Goal: Task Accomplishment & Management: Use online tool/utility

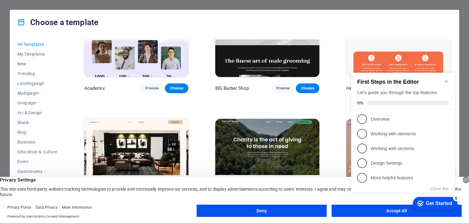
scroll to position [641, 0]
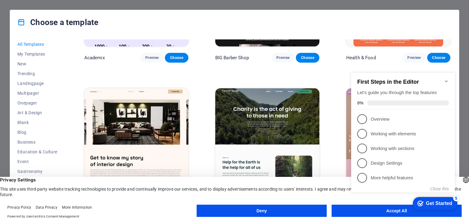
click at [448, 79] on icon "Minimize checklist" at bounding box center [446, 81] width 5 height 5
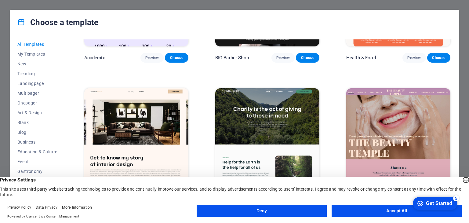
scroll to position [611, 0]
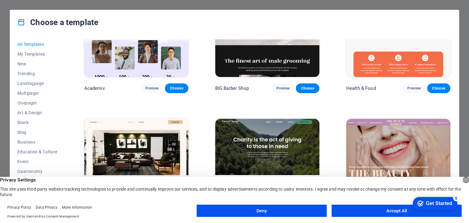
click at [374, 212] on button "Accept All" at bounding box center [397, 211] width 130 height 12
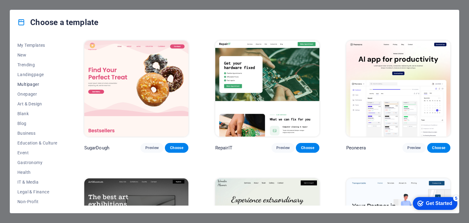
scroll to position [0, 0]
click at [27, 64] on span "New" at bounding box center [37, 63] width 40 height 5
click at [35, 172] on span "Sports & Beauty" at bounding box center [37, 171] width 40 height 5
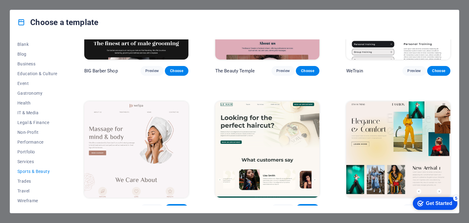
scroll to position [92, 0]
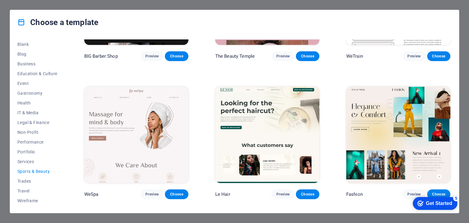
click at [361, 191] on p "Fashion" at bounding box center [354, 194] width 16 height 6
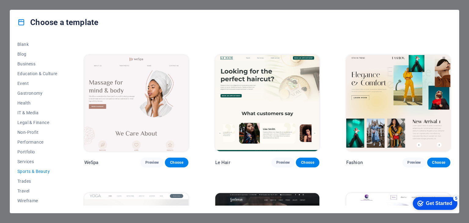
scroll to position [132, 0]
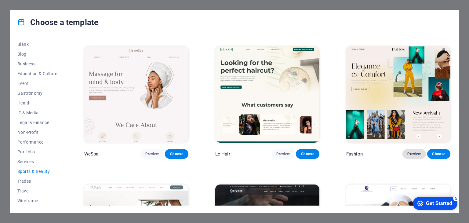
click at [410, 151] on span "Preview" at bounding box center [413, 153] width 13 height 5
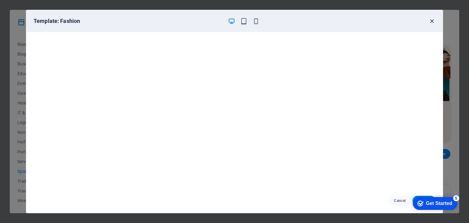
click at [429, 22] on icon "button" at bounding box center [431, 21] width 7 height 7
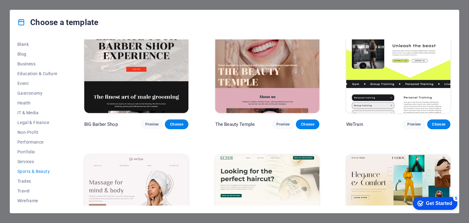
scroll to position [0, 0]
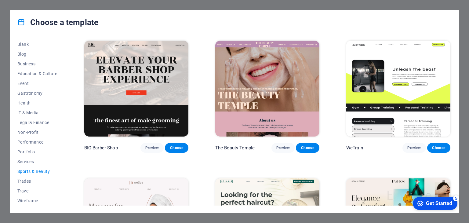
click at [37, 170] on span "Sports & Beauty" at bounding box center [37, 171] width 40 height 5
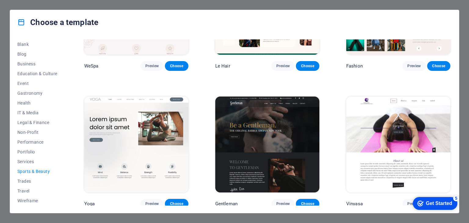
scroll to position [223, 0]
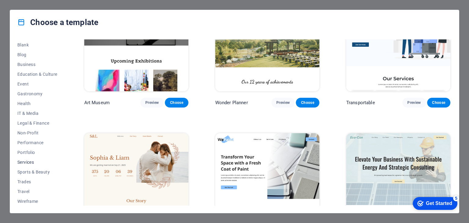
scroll to position [78, 0]
click at [39, 172] on span "Sports & Beauty" at bounding box center [37, 171] width 40 height 5
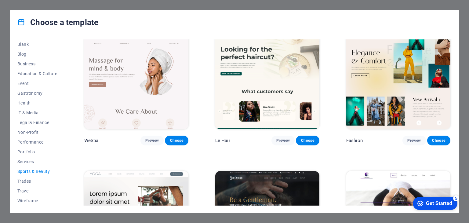
scroll to position [153, 0]
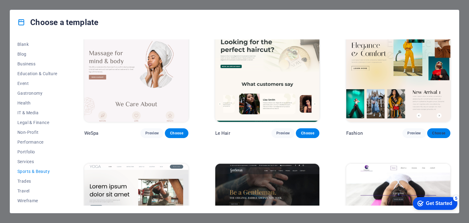
click at [438, 131] on span "Choose" at bounding box center [438, 133] width 13 height 5
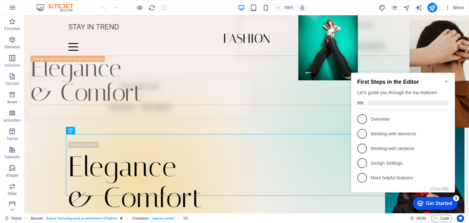
click at [441, 203] on div "Get Started" at bounding box center [439, 203] width 26 height 5
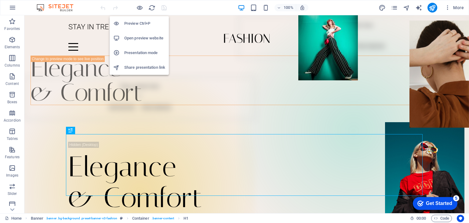
click at [137, 20] on h6 "Preview Ctrl+P" at bounding box center [144, 23] width 41 height 7
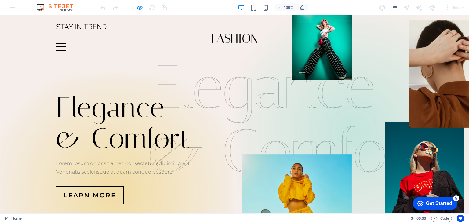
click at [0, 0] on icon "pages" at bounding box center [0, 0] width 0 height 0
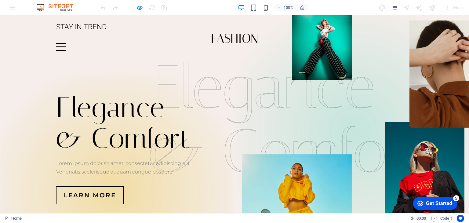
click at [379, 56] on div "Elegance & Comfort Lorem ipsum dolor sit amet, consectetur adipiscing elit. Ven…" at bounding box center [234, 148] width 469 height 185
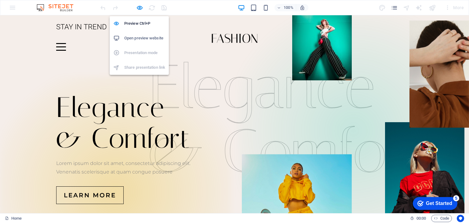
click at [142, 34] on h6 "Open preview website" at bounding box center [144, 37] width 41 height 7
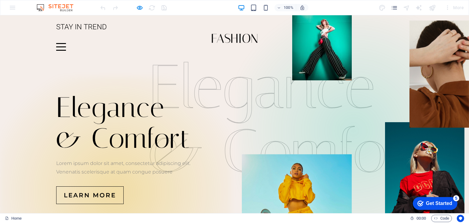
click at [134, 98] on h1 "Elegance & Comfort" at bounding box center [234, 123] width 357 height 62
click at [331, 74] on img at bounding box center [322, 47] width 60 height 65
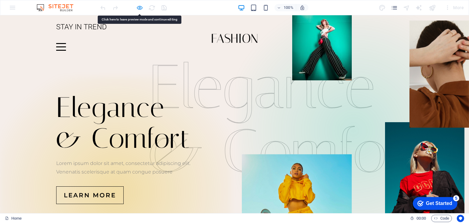
drag, startPoint x: 331, startPoint y: 58, endPoint x: 140, endPoint y: 6, distance: 198.3
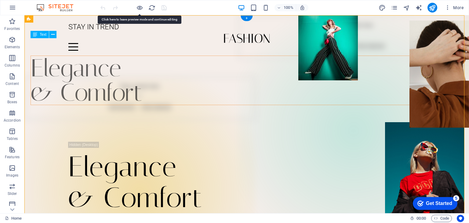
click at [115, 77] on div "Elegance & Comfort" at bounding box center [253, 80] width 445 height 49
click at [111, 75] on div "Elegance & Comfort" at bounding box center [253, 80] width 445 height 49
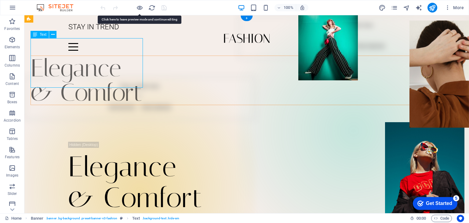
click at [79, 64] on div "Elegance & Comfort" at bounding box center [253, 80] width 445 height 49
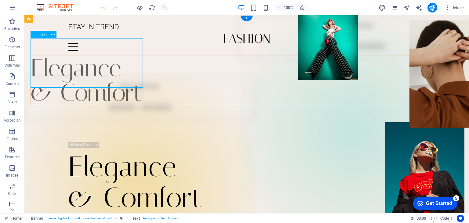
click at [76, 57] on div "Elegance & Comfort" at bounding box center [253, 80] width 445 height 49
click at [43, 30] on div "STAY IN TREND Home Journal Events Brand Partnerships Location Contact" at bounding box center [246, 35] width 445 height 40
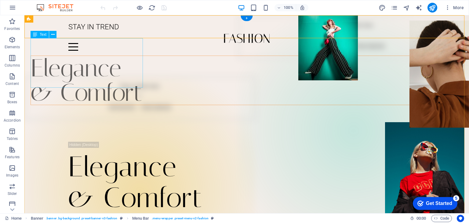
click at [71, 56] on div "Elegance & Comfort" at bounding box center [253, 80] width 445 height 49
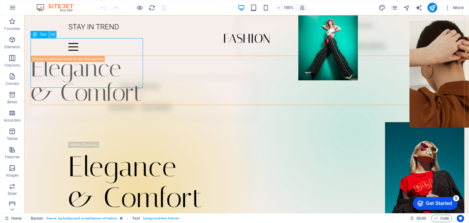
click at [42, 63] on div "Elegance & Comfort" at bounding box center [253, 80] width 445 height 49
click at [39, 56] on div "Elegance & Comfort" at bounding box center [253, 80] width 445 height 49
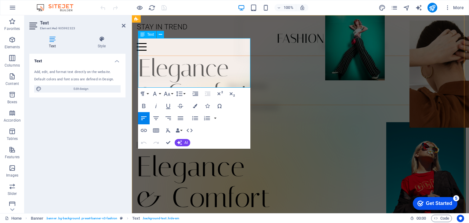
click at [188, 80] on p "& Comfort" at bounding box center [306, 92] width 336 height 24
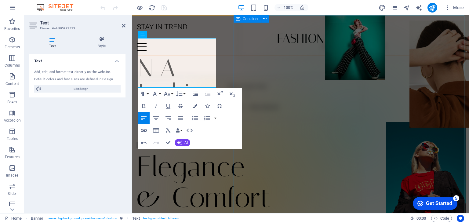
click at [279, 60] on div "Drop content here or Add elements Paste clipboard" at bounding box center [353, 130] width 231 height 231
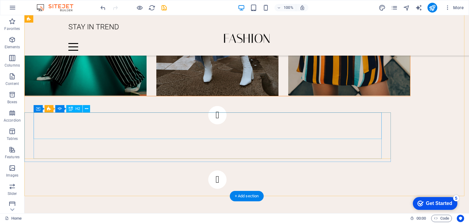
scroll to position [427, 0]
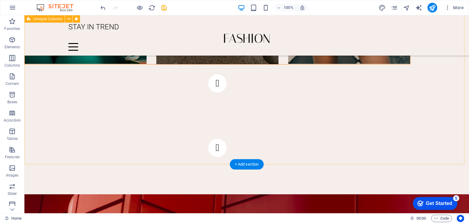
click at [181, 79] on div "New Arrival 3 Lorem ipsum dolor sit amet, consectetur adipiscing elit. Condimen…" at bounding box center [246, 13] width 445 height 362
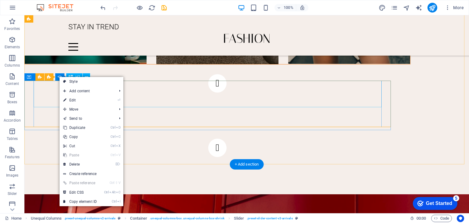
click at [385, 103] on div "New Arrival 3 Lorem ipsum dolor sit amet, consectetur adipiscing elit. Condimen…" at bounding box center [217, 115] width 386 height 83
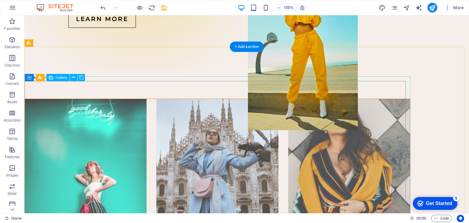
scroll to position [244, 0]
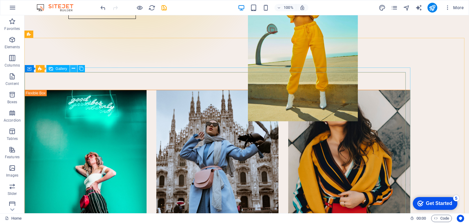
click at [0, 0] on icon at bounding box center [0, 0] width 0 height 0
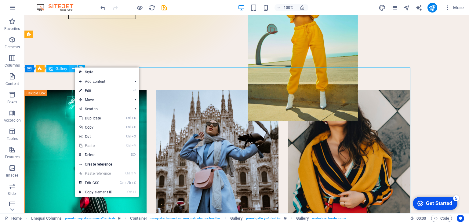
click at [0, 0] on icon at bounding box center [0, 0] width 0 height 0
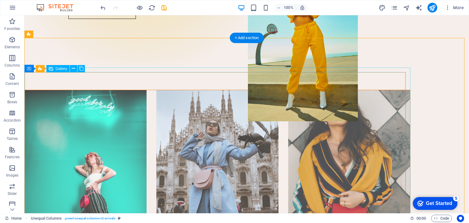
click at [401, 90] on li at bounding box center [349, 189] width 122 height 198
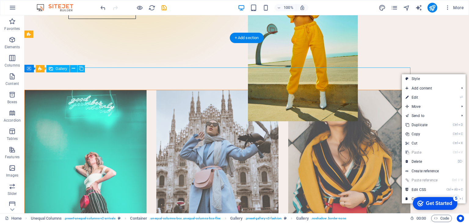
click at [401, 90] on li at bounding box center [349, 189] width 122 height 198
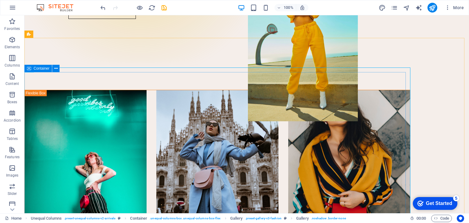
click at [31, 69] on div "Container" at bounding box center [37, 68] width 27 height 7
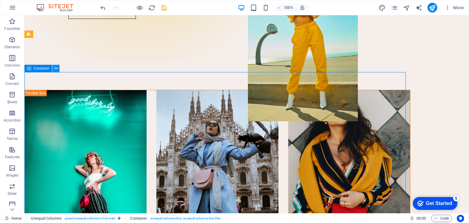
click at [0, 0] on icon at bounding box center [0, 0] width 0 height 0
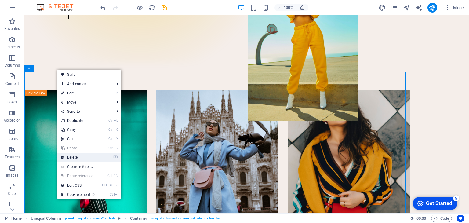
click at [96, 154] on link "⌦ Delete" at bounding box center [77, 157] width 41 height 9
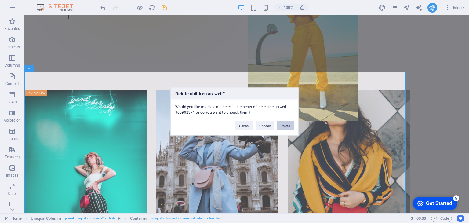
click at [285, 126] on button "Delete" at bounding box center [285, 125] width 17 height 9
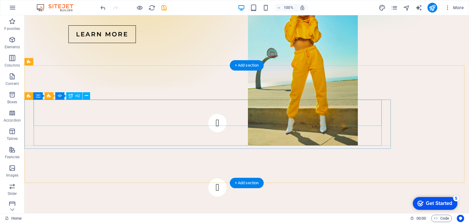
scroll to position [214, 0]
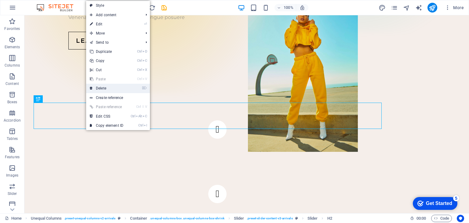
click at [113, 88] on link "⌦ Delete" at bounding box center [106, 88] width 41 height 9
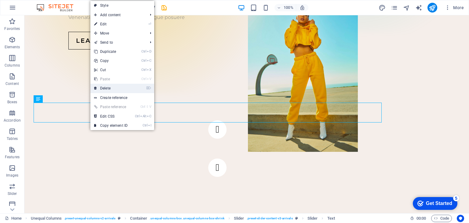
click at [131, 89] on link "⌦ Delete" at bounding box center [110, 88] width 41 height 9
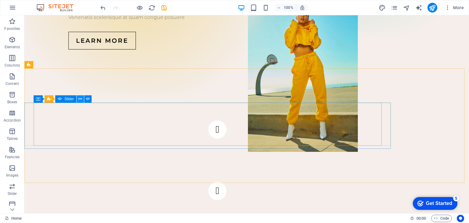
click at [0, 0] on icon at bounding box center [0, 0] width 0 height 0
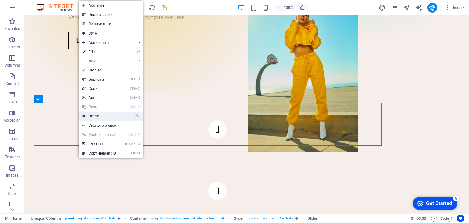
click at [98, 117] on link "⌦ Delete" at bounding box center [99, 115] width 41 height 9
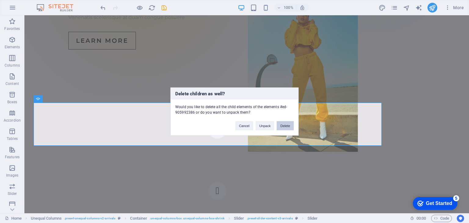
click at [281, 125] on button "Delete" at bounding box center [285, 125] width 17 height 9
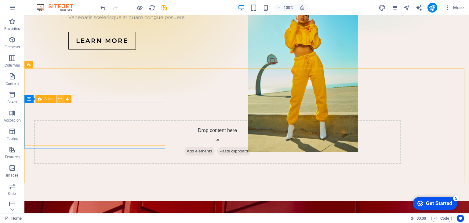
click at [63, 102] on button at bounding box center [59, 98] width 7 height 7
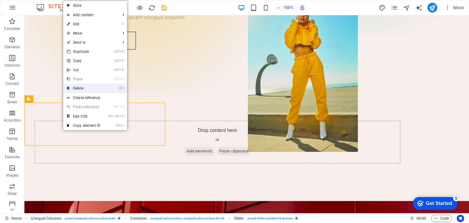
click at [94, 89] on link "⌦ Delete" at bounding box center [83, 88] width 41 height 9
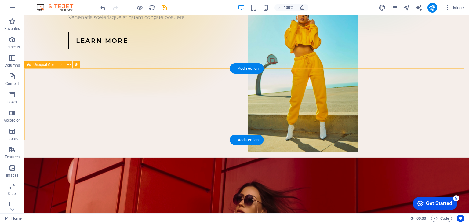
click at [144, 116] on div at bounding box center [246, 121] width 445 height 71
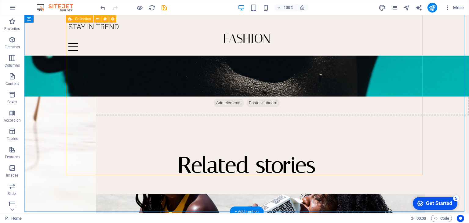
scroll to position [1126, 0]
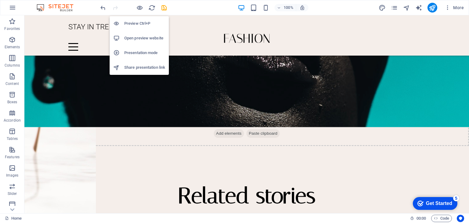
click at [132, 38] on h6 "Open preview website" at bounding box center [144, 37] width 41 height 7
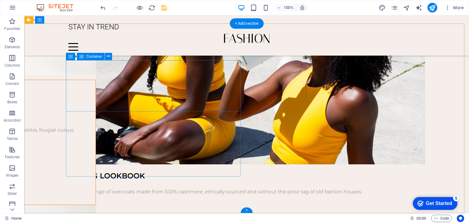
scroll to position [1340, 0]
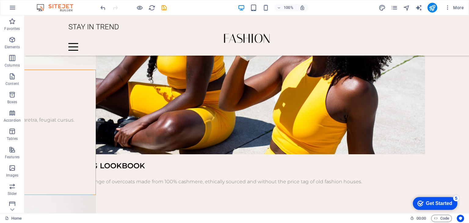
click at [438, 202] on div "Get Started" at bounding box center [439, 203] width 26 height 5
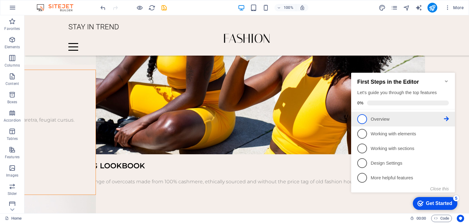
click at [363, 122] on span "1" at bounding box center [362, 119] width 10 height 10
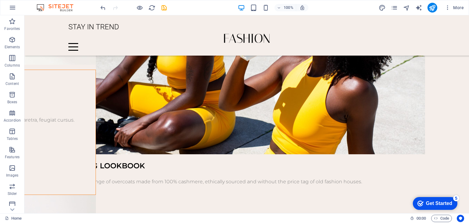
click at [437, 203] on div "Get Started" at bounding box center [439, 203] width 26 height 5
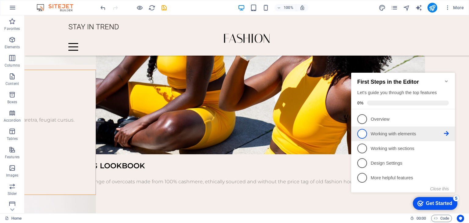
scroll to position [0, 0]
click at [372, 136] on p "Working with elements - incomplete" at bounding box center [407, 134] width 73 height 6
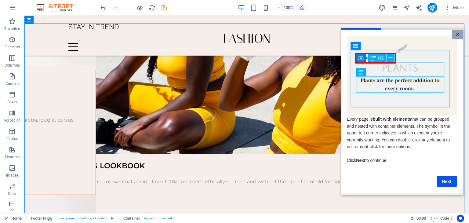
click at [455, 36] on link "×" at bounding box center [457, 34] width 11 height 9
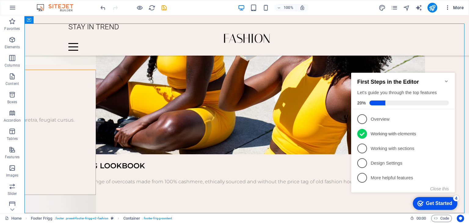
click at [448, 7] on icon "button" at bounding box center [448, 8] width 6 height 6
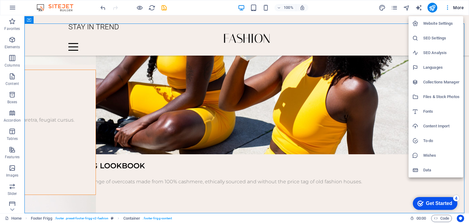
click at [451, 23] on h6 "Website Settings" at bounding box center [441, 23] width 36 height 7
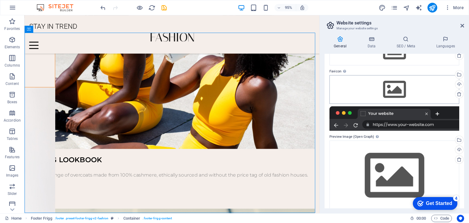
scroll to position [54, 0]
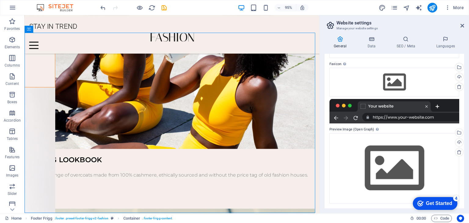
click at [459, 26] on header "Website settings Manage your website settings" at bounding box center [395, 23] width 138 height 16
click at [462, 24] on icon at bounding box center [462, 25] width 4 height 5
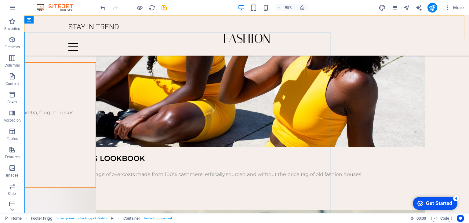
scroll to position [1340, 0]
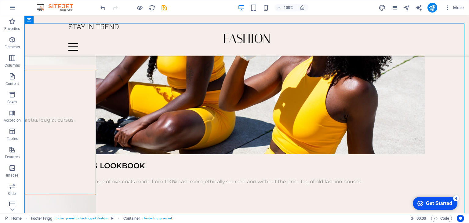
click at [442, 197] on div "checkmark Get Started 4" at bounding box center [435, 203] width 45 height 13
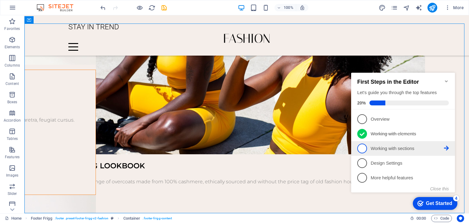
click at [365, 147] on span "3" at bounding box center [362, 148] width 10 height 10
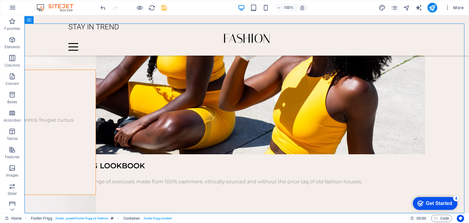
scroll to position [0, 0]
click at [452, 206] on div "Get Started" at bounding box center [439, 203] width 26 height 5
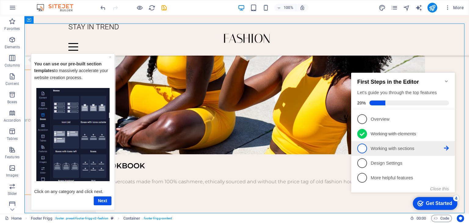
click at [363, 147] on span "3" at bounding box center [362, 148] width 10 height 10
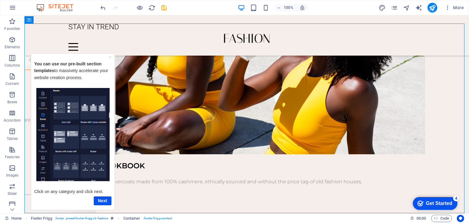
click at [452, 206] on div "Get Started" at bounding box center [439, 203] width 26 height 5
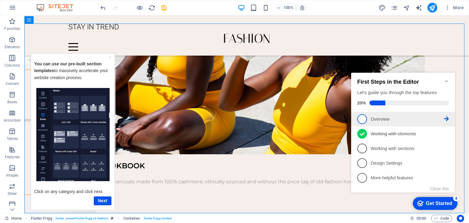
click at [367, 116] on link "1 Overview - incomplete" at bounding box center [403, 119] width 92 height 10
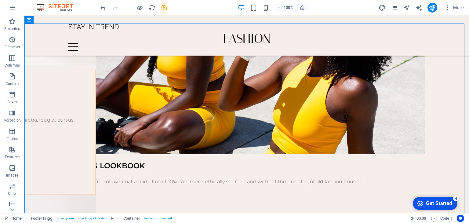
click at [460, 212] on div "checkmark Get Started 4 First Steps in the Editor Let's guide you through the t…" at bounding box center [434, 203] width 52 height 18
drag, startPoint x: 442, startPoint y: 214, endPoint x: 32, endPoint y: 15, distance: 455.8
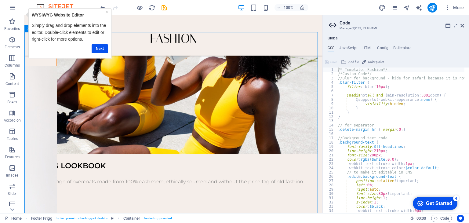
click at [438, 206] on div "Get Started" at bounding box center [439, 203] width 26 height 5
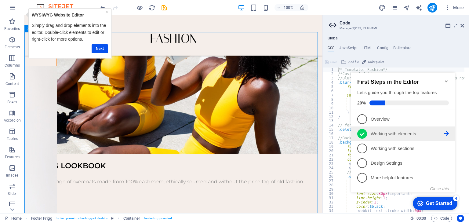
click at [361, 130] on icon at bounding box center [362, 133] width 5 height 9
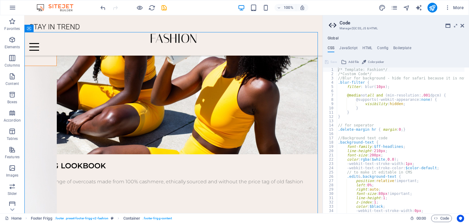
scroll to position [0, 0]
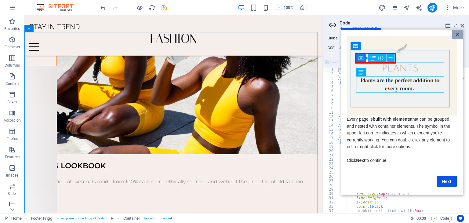
click at [462, 36] on link "×" at bounding box center [457, 34] width 11 height 9
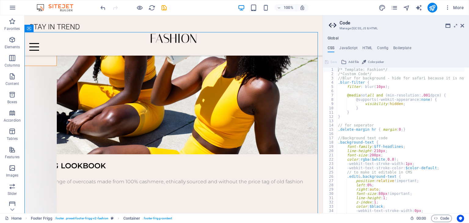
click at [464, 21] on h2 "Code" at bounding box center [402, 22] width 125 height 5
click at [463, 24] on icon at bounding box center [462, 25] width 4 height 5
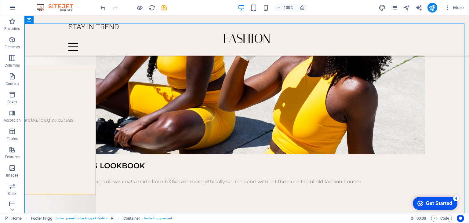
click at [11, 9] on icon "button" at bounding box center [12, 7] width 7 height 7
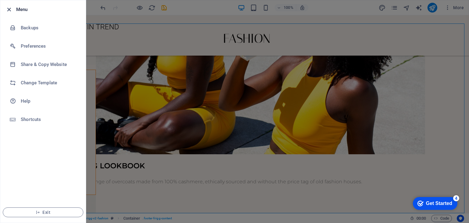
click at [10, 7] on icon "button" at bounding box center [8, 9] width 7 height 7
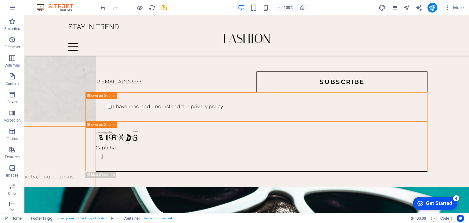
scroll to position [821, 0]
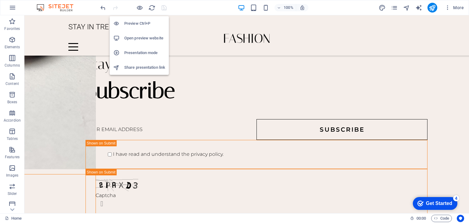
click at [145, 38] on h6 "Open preview website" at bounding box center [144, 37] width 41 height 7
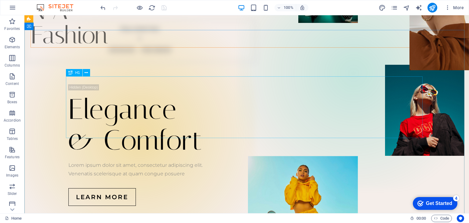
scroll to position [0, 0]
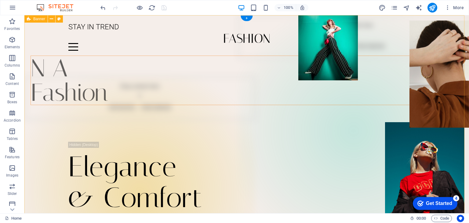
click at [223, 55] on div "STAY IN TREND Home Journal Events Brand Partnerships Location Contact N A Fashi…" at bounding box center [246, 157] width 445 height 285
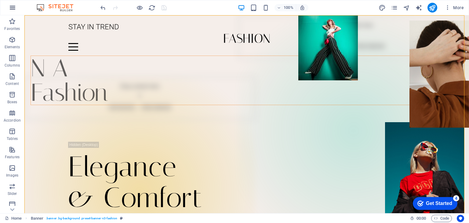
click at [13, 8] on icon "button" at bounding box center [12, 7] width 7 height 7
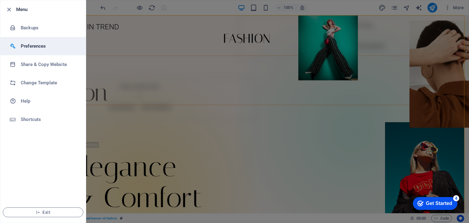
click at [41, 45] on h6 "Preferences" at bounding box center [49, 45] width 56 height 7
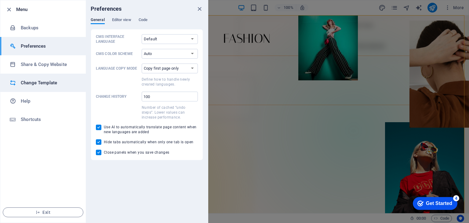
click at [54, 82] on h6 "Change Template" at bounding box center [49, 82] width 56 height 7
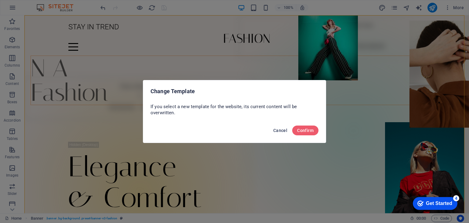
click at [280, 129] on span "Cancel" at bounding box center [280, 130] width 14 height 5
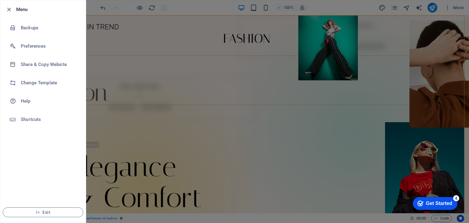
click at [17, 7] on h6 "Menu" at bounding box center [48, 9] width 65 height 7
click at [149, 93] on div at bounding box center [234, 111] width 469 height 223
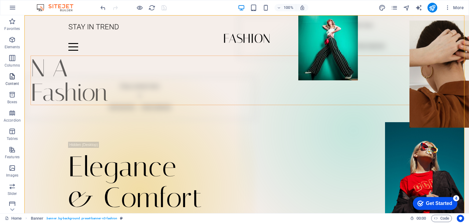
click at [15, 82] on p "Content" at bounding box center [11, 83] width 13 height 5
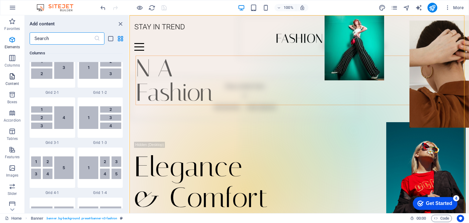
scroll to position [1068, 0]
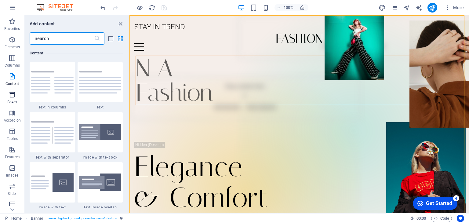
click at [16, 95] on span "Boxes" at bounding box center [12, 98] width 24 height 15
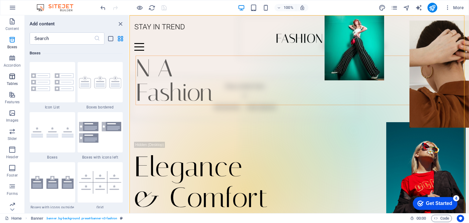
scroll to position [77, 0]
click at [16, 149] on span "Footer" at bounding box center [12, 149] width 24 height 15
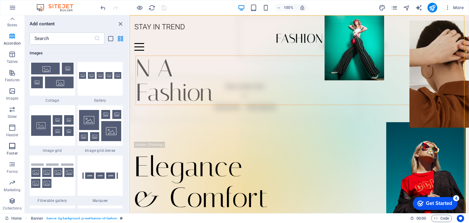
scroll to position [4042, 0]
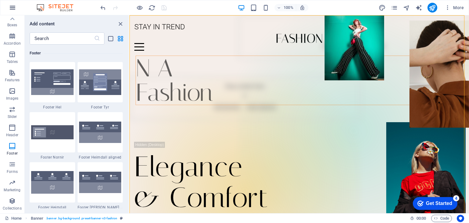
click at [15, 5] on icon "button" at bounding box center [12, 7] width 7 height 7
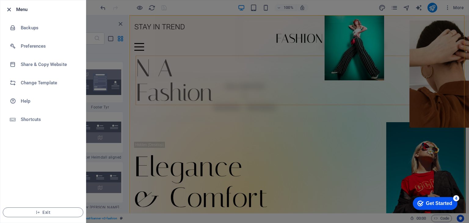
click at [10, 8] on icon "button" at bounding box center [8, 9] width 7 height 7
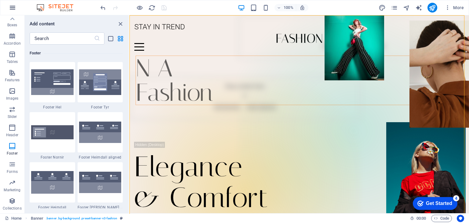
click at [10, 8] on icon "button" at bounding box center [12, 7] width 7 height 7
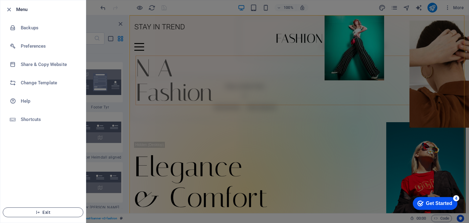
click at [49, 212] on span "Exit" at bounding box center [43, 212] width 70 height 5
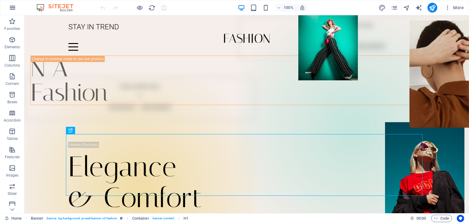
click at [15, 9] on icon "button" at bounding box center [12, 7] width 7 height 7
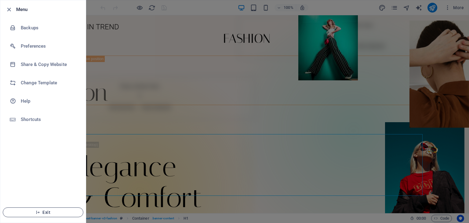
click at [50, 215] on button "Exit" at bounding box center [43, 212] width 81 height 10
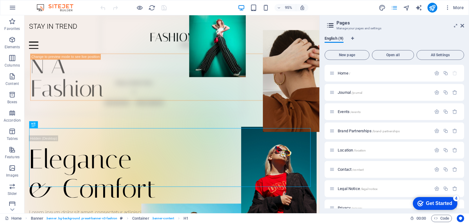
click at [382, 9] on icon "design" at bounding box center [382, 7] width 7 height 7
select select "px"
select select "300"
select select "px"
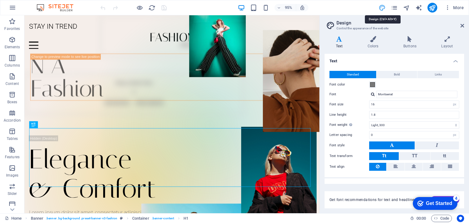
click at [384, 6] on icon "design" at bounding box center [382, 7] width 7 height 7
click at [0, 0] on icon "pages" at bounding box center [0, 0] width 0 height 0
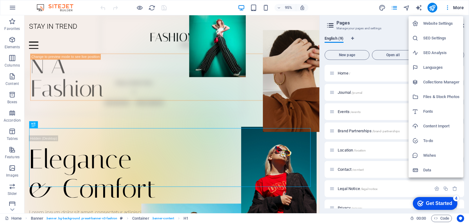
click at [458, 7] on div at bounding box center [234, 111] width 469 height 223
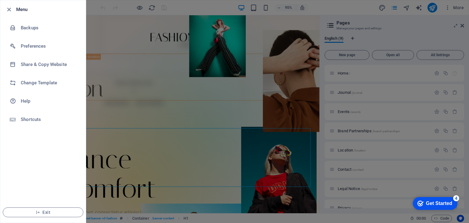
click at [17, 11] on h6 "Menu" at bounding box center [48, 9] width 65 height 7
click at [10, 8] on icon "button" at bounding box center [8, 9] width 7 height 7
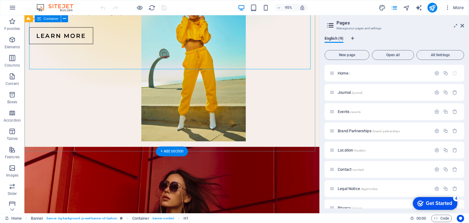
scroll to position [244, 0]
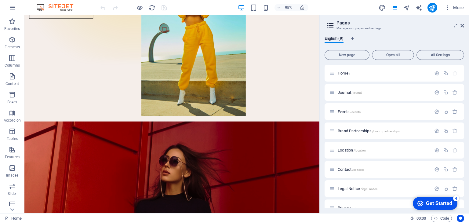
click at [434, 202] on div "Get Started" at bounding box center [439, 203] width 26 height 5
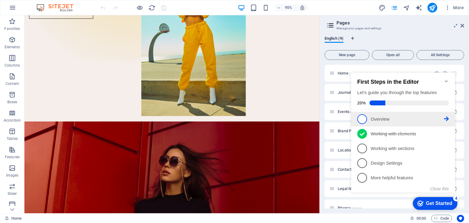
click at [365, 119] on span "1" at bounding box center [362, 119] width 10 height 10
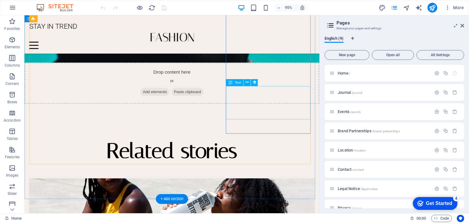
scroll to position [1365, 0]
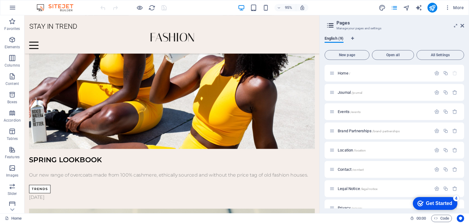
click at [428, 203] on div "Get Started" at bounding box center [439, 203] width 26 height 5
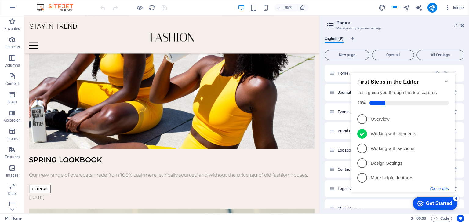
click at [446, 188] on button "Close this" at bounding box center [439, 188] width 19 height 5
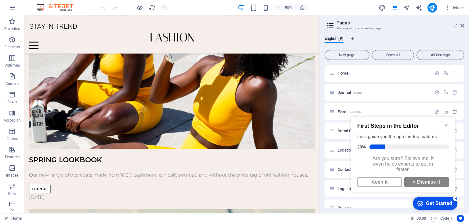
click at [428, 203] on div "Get Started" at bounding box center [439, 203] width 26 height 5
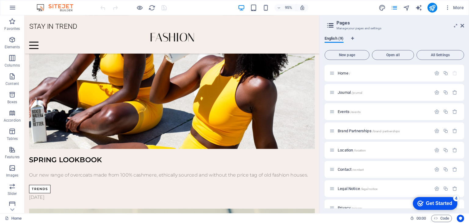
click at [452, 206] on div "Get Started" at bounding box center [439, 203] width 26 height 5
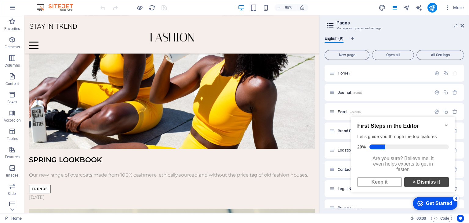
click at [415, 186] on link "× Dismiss it" at bounding box center [426, 182] width 45 height 10
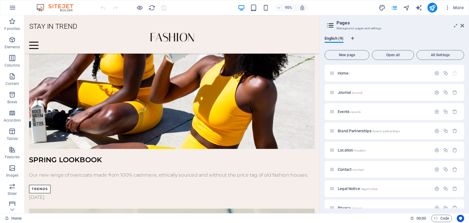
scroll to position [30, 0]
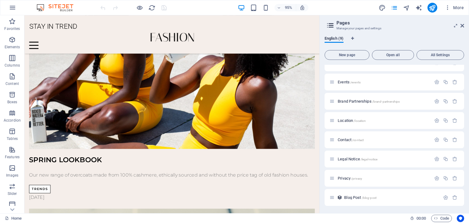
click at [465, 27] on aside "Pages Manage your pages and settings English (9) New page Open all All Settings…" at bounding box center [394, 114] width 150 height 198
click at [463, 26] on icon at bounding box center [462, 25] width 4 height 5
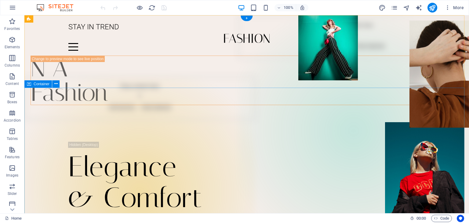
scroll to position [92, 0]
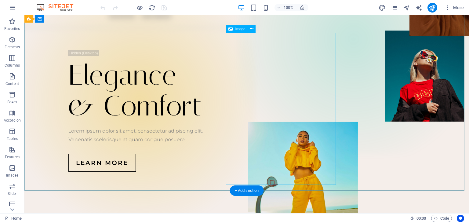
click at [268, 122] on figure at bounding box center [303, 198] width 110 height 152
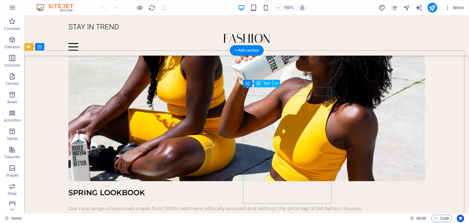
scroll to position [1340, 0]
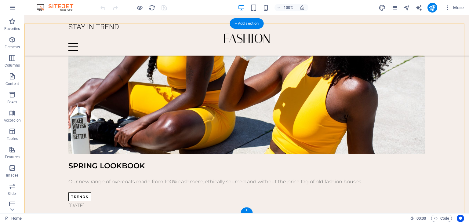
click at [246, 210] on div "+" at bounding box center [247, 209] width 12 height 5
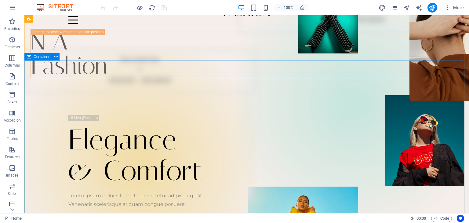
scroll to position [0, 0]
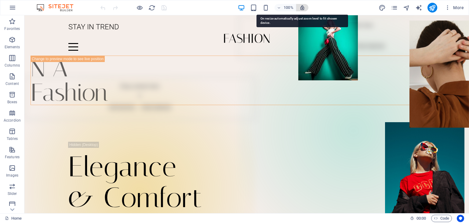
click at [0, 0] on icon "button" at bounding box center [0, 0] width 0 height 0
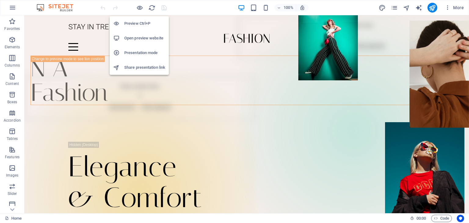
click at [138, 49] on li "Presentation mode" at bounding box center [139, 52] width 59 height 15
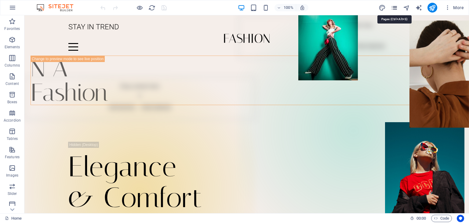
click at [0, 0] on icon "pages" at bounding box center [0, 0] width 0 height 0
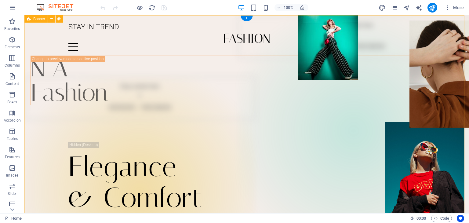
click at [202, 42] on div "STAY IN TREND Home Journal Events Brand Partnerships Location Contact N A Fashi…" at bounding box center [246, 157] width 445 height 285
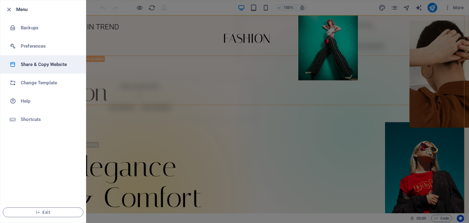
click at [42, 66] on h6 "Share & Copy Website" at bounding box center [49, 64] width 56 height 7
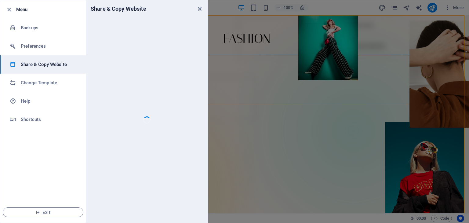
click at [200, 9] on icon "close" at bounding box center [199, 8] width 7 height 7
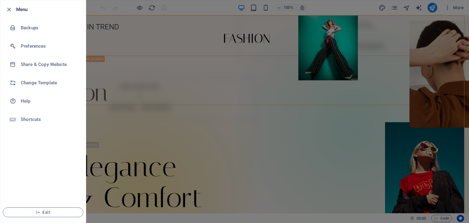
click at [197, 14] on div at bounding box center [234, 111] width 469 height 223
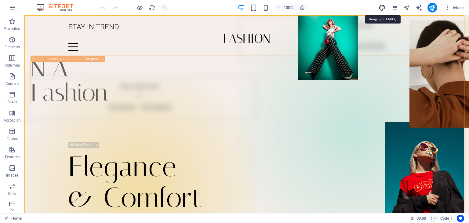
click at [382, 9] on icon "design" at bounding box center [382, 7] width 7 height 7
click at [0, 0] on icon "pages" at bounding box center [0, 0] width 0 height 0
click at [0, 0] on icon "button" at bounding box center [0, 0] width 0 height 0
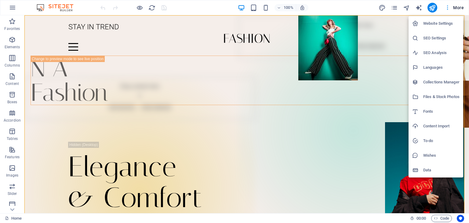
click at [448, 8] on div at bounding box center [234, 111] width 469 height 223
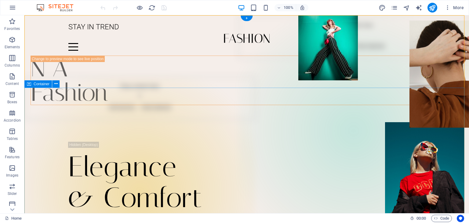
click at [328, 117] on div "Elegance & Comfort Lorem ipsum dolor sit amet, consectetur adipiscing elit. Ven…" at bounding box center [246, 202] width 445 height 195
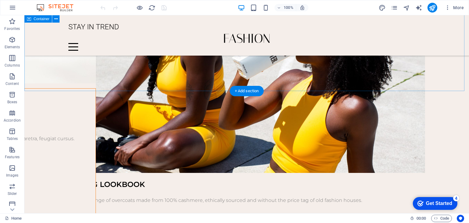
scroll to position [1340, 0]
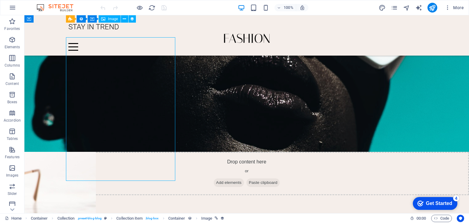
scroll to position [1034, 0]
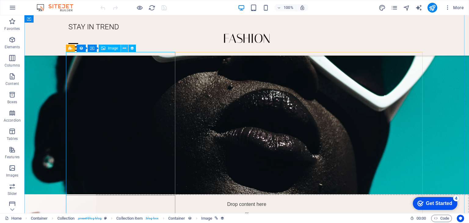
click at [123, 48] on icon at bounding box center [124, 48] width 3 height 6
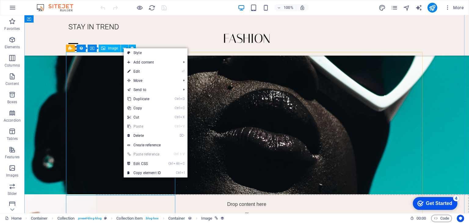
drag, startPoint x: 139, startPoint y: 44, endPoint x: 162, endPoint y: 60, distance: 28.0
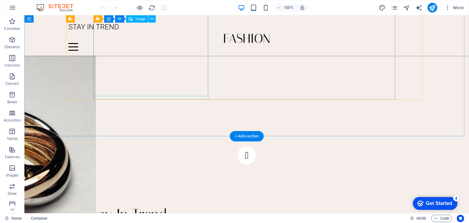
scroll to position [607, 0]
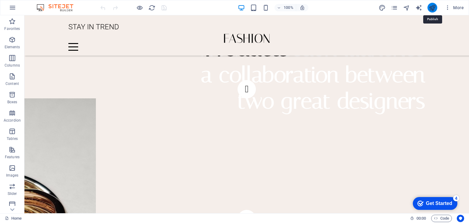
click at [0, 0] on icon "publish" at bounding box center [0, 0] width 0 height 0
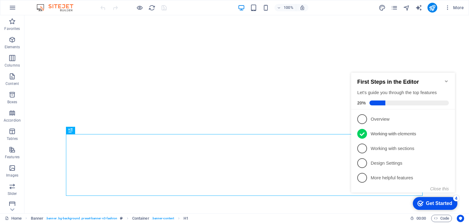
click at [452, 203] on div "Get Started" at bounding box center [439, 203] width 26 height 5
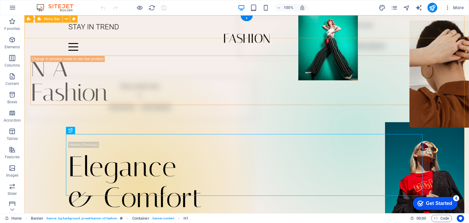
click at [417, 36] on div "STAY IN TREND Home Journal Events Brand Partnerships Location Contact" at bounding box center [246, 35] width 445 height 40
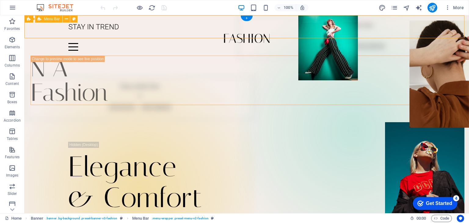
click at [418, 31] on div "STAY IN TREND Home Journal Events Brand Partnerships Location Contact" at bounding box center [246, 35] width 445 height 40
click at [419, 43] on div at bounding box center [246, 47] width 357 height 8
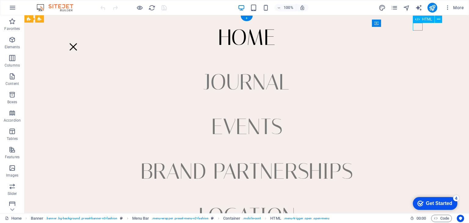
click at [78, 43] on div at bounding box center [73, 47] width 10 height 8
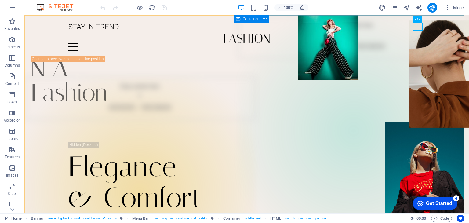
click at [455, 52] on div "Drop content here or Add elements Paste clipboard" at bounding box center [353, 36] width 231 height 43
